Goal: Task Accomplishment & Management: Complete application form

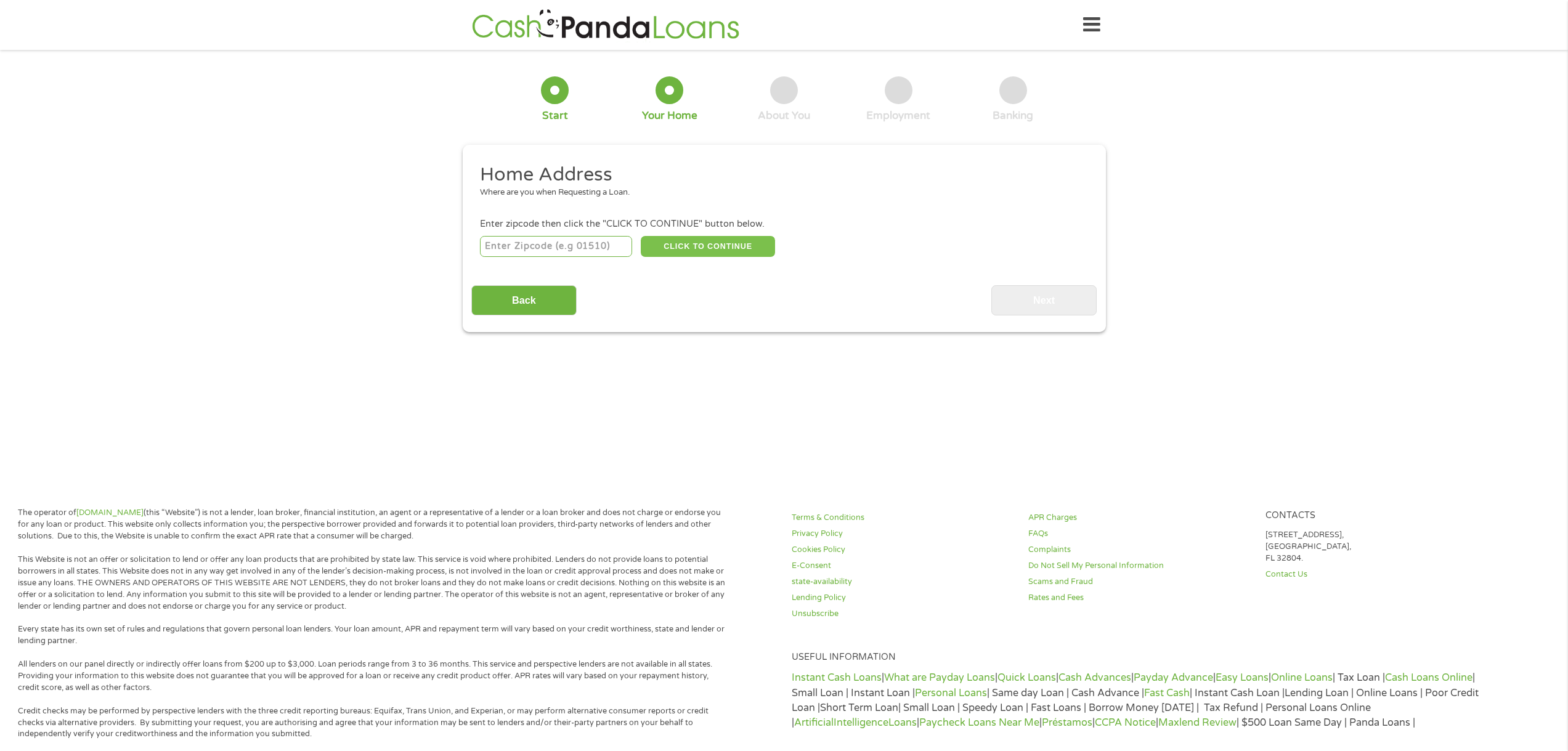
click at [720, 246] on button "CLICK TO CONTINUE" at bounding box center [708, 246] width 135 height 21
type input "-1"
click at [623, 249] on input "-1" at bounding box center [555, 246] width 152 height 21
type input "87317"
click at [701, 248] on button "CLICK TO CONTINUE" at bounding box center [708, 246] width 135 height 21
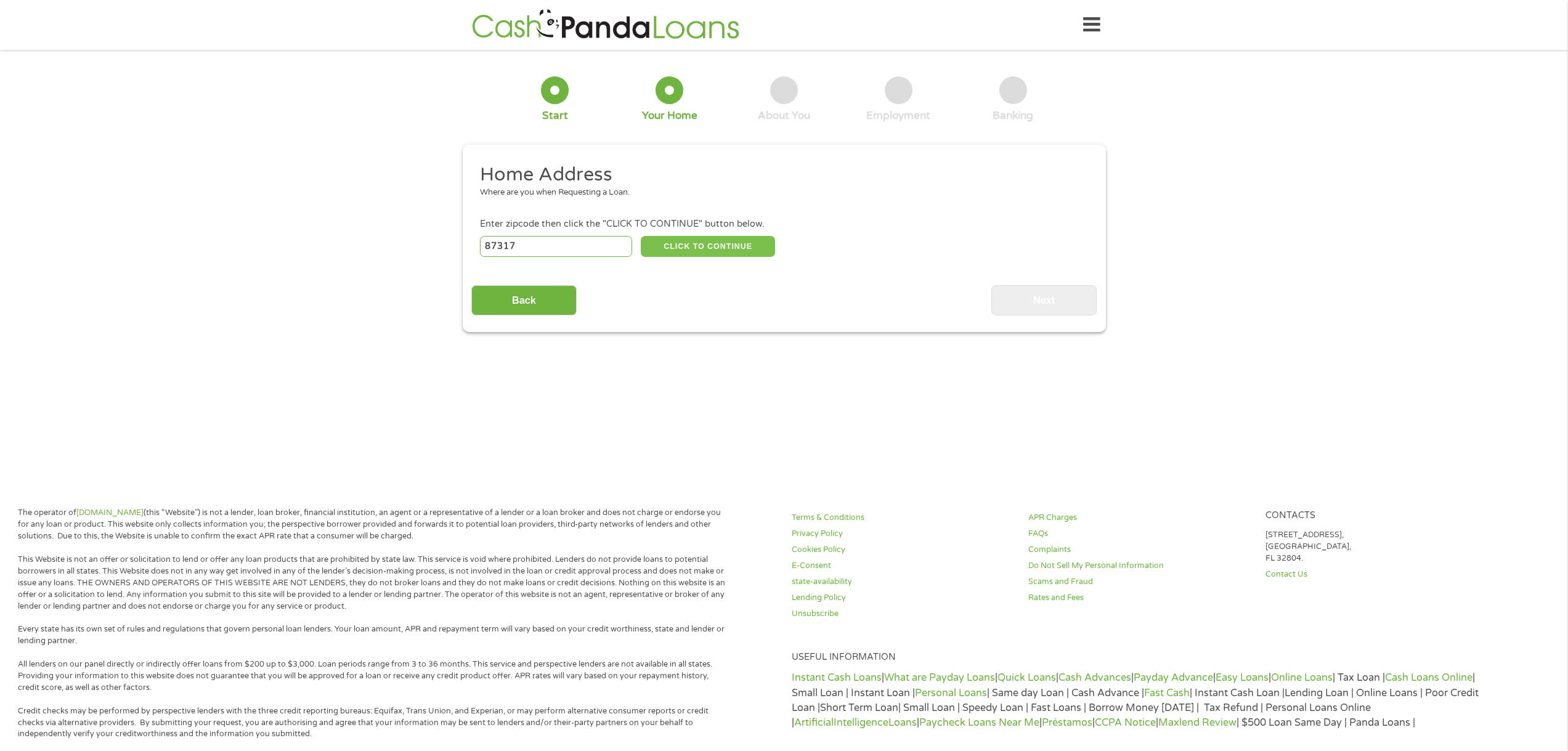
type input "87317"
type input "Gamerco"
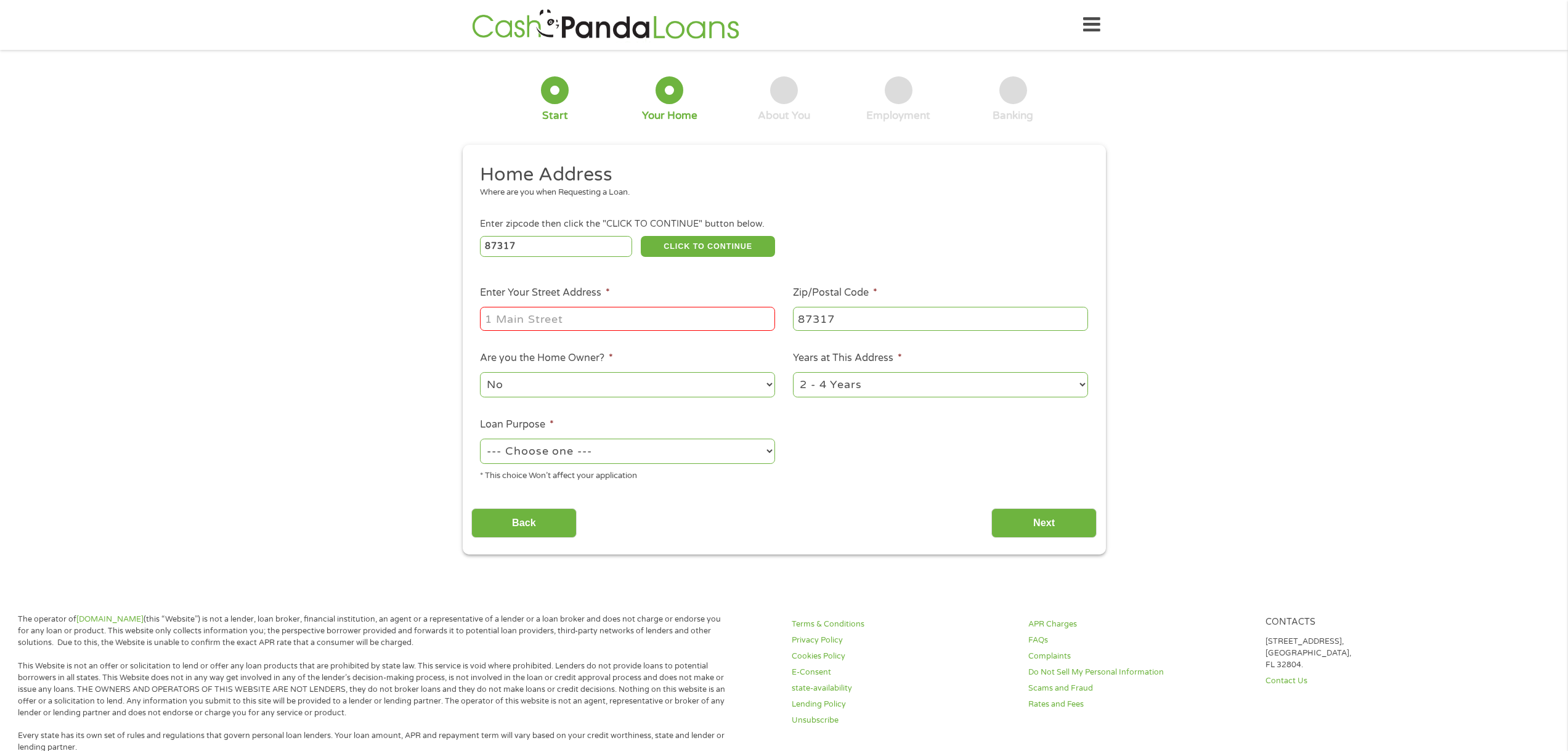
click at [772, 383] on select "No Yes" at bounding box center [627, 384] width 295 height 25
select select "yes"
click at [480, 372] on select "No Yes" at bounding box center [627, 384] width 295 height 25
click at [768, 447] on select "--- Choose one --- Pay Bills Debt Consolidation Home Improvement Major Purchase…" at bounding box center [627, 451] width 295 height 25
select select "paybills"
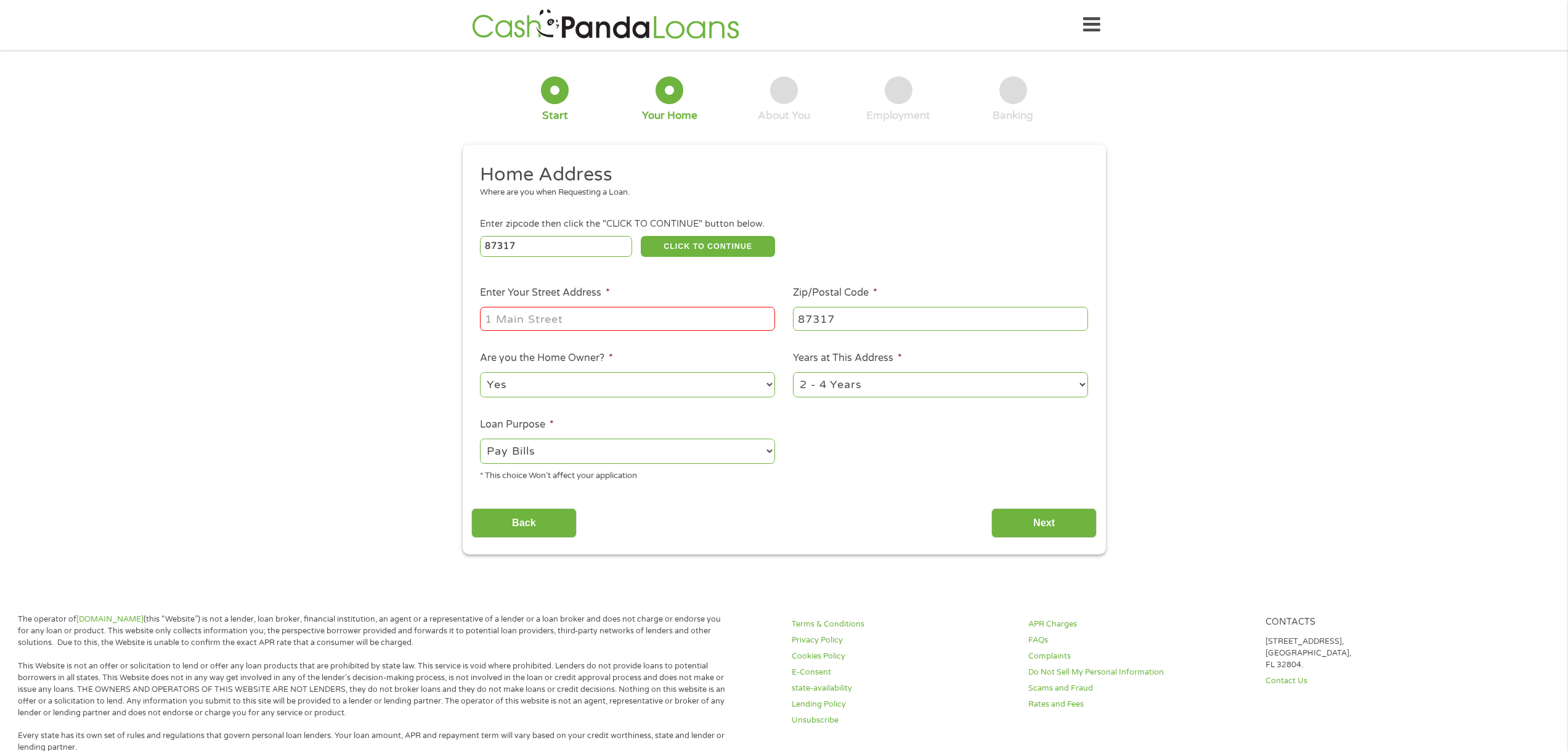
click at [480, 439] on select "--- Choose one --- Pay Bills Debt Consolidation Home Improvement Major Purchase…" at bounding box center [627, 451] width 295 height 25
click at [1045, 520] on input "Next" at bounding box center [1043, 524] width 106 height 30
